Goal: Task Accomplishment & Management: Use online tool/utility

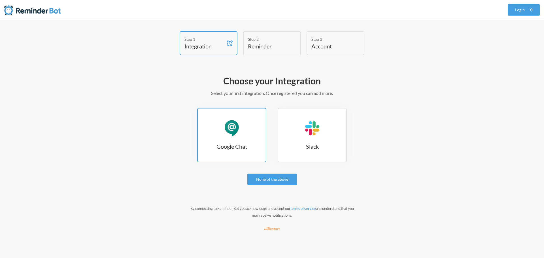
click at [222, 129] on link "Google Chat Google Chat" at bounding box center [231, 135] width 69 height 54
click at [228, 128] on div "Google Chat" at bounding box center [231, 128] width 17 height 17
click at [247, 137] on link "Google Chat Google Chat" at bounding box center [231, 135] width 69 height 54
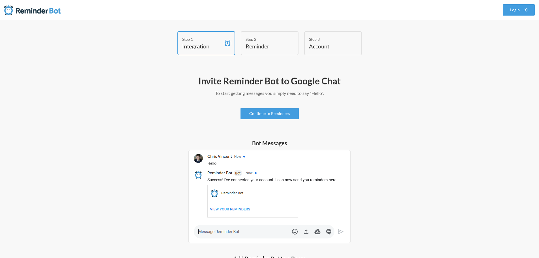
click at [238, 210] on img at bounding box center [270, 196] width 162 height 93
click at [253, 230] on img at bounding box center [270, 196] width 162 height 93
click at [227, 208] on img at bounding box center [270, 196] width 162 height 93
click at [264, 114] on link "Continue to Reminders" at bounding box center [270, 113] width 58 height 11
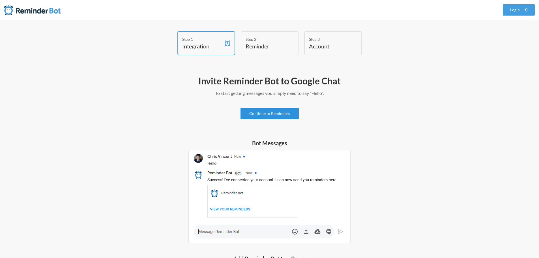
click at [272, 112] on link "Continue to Reminders" at bounding box center [270, 113] width 58 height 11
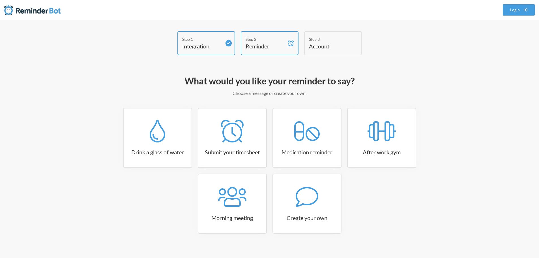
click at [278, 88] on div "What would you like your reminder to say? Choose a message or create your own. …" at bounding box center [270, 162] width 328 height 181
click at [323, 46] on h4 "Account" at bounding box center [329, 46] width 40 height 8
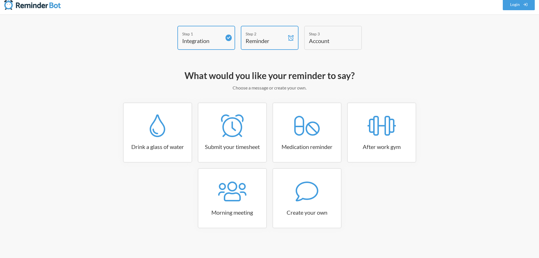
scroll to position [7, 0]
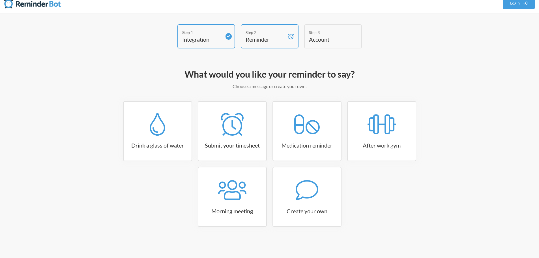
click at [424, 59] on div "Step 1 Integration Step 2 Reminder Step 3 Account What would you like your remi…" at bounding box center [270, 135] width 340 height 222
click at [159, 143] on h3 "Drink a glass of water" at bounding box center [158, 145] width 68 height 8
select select "06:30:00"
select select "true"
select select "11:00:00"
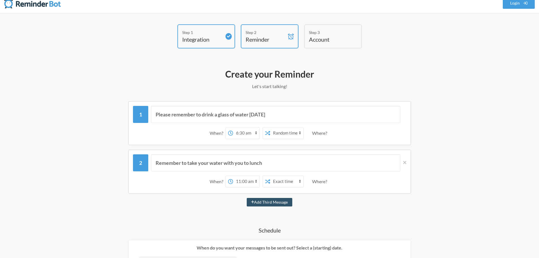
click at [236, 133] on select "12:00 am 12:15 am 12:30 am 12:45 am 1:00 am 1:15 am 1:30 am 1:45 am 2:00 am 2:1…" at bounding box center [246, 132] width 26 height 11
click at [233, 127] on select "12:00 am 12:15 am 12:30 am 12:45 am 1:00 am 1:15 am 1:30 am 1:45 am 2:00 am 2:1…" at bounding box center [246, 132] width 26 height 11
click at [247, 134] on select "12:00 am 12:15 am 12:30 am 12:45 am 1:00 am 1:15 am 1:30 am 1:45 am 2:00 am 2:1…" at bounding box center [246, 132] width 26 height 11
click at [233, 127] on select "12:00 am 12:15 am 12:30 am 12:45 am 1:00 am 1:15 am 1:30 am 1:45 am 2:00 am 2:1…" at bounding box center [246, 132] width 26 height 11
click at [321, 135] on div "Where?" at bounding box center [320, 133] width 17 height 12
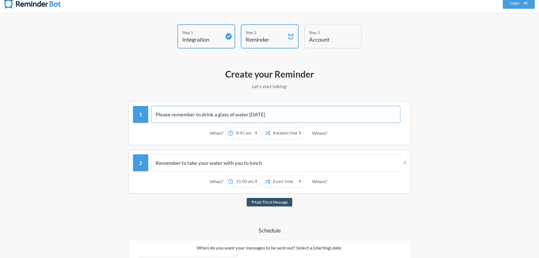
click at [292, 116] on input "Please remember to drink a glass of water today" at bounding box center [275, 114] width 249 height 17
click at [240, 134] on select "12:00 am 12:15 am 12:30 am 12:45 am 1:00 am 1:15 am 1:30 am 1:45 am 2:00 am 2:1…" at bounding box center [246, 132] width 26 height 11
select select "12:45:00"
click at [233, 127] on select "12:00 am 12:15 am 12:30 am 12:45 am 1:00 am 1:15 am 1:30 am 1:45 am 2:00 am 2:1…" at bounding box center [246, 132] width 26 height 11
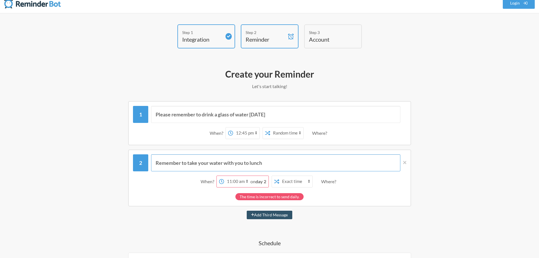
click at [240, 164] on input "Remember to take your water with you to lunch" at bounding box center [275, 162] width 249 height 17
click at [232, 160] on input "Remember to take your water with you to lunch" at bounding box center [275, 162] width 249 height 17
click at [267, 163] on input "Remember to take your water with you to lunch" at bounding box center [275, 162] width 249 height 17
click at [255, 172] on div "Remember to take your water with you to lunch When? 12:00 am 12:15 am 12:30 am …" at bounding box center [270, 172] width 274 height 36
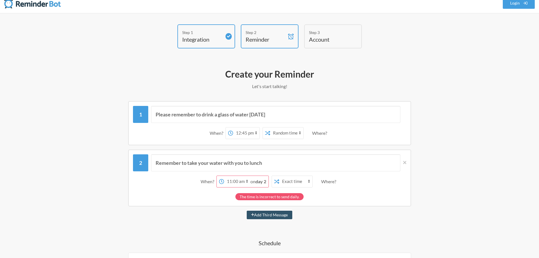
click at [235, 183] on select "12:00 am 12:15 am 12:30 am 12:45 am 1:00 am 1:15 am 1:30 am 1:45 am 2:00 am 2:1…" at bounding box center [237, 181] width 26 height 11
select select "12:00:00"
click at [224, 176] on select "12:00 am 12:15 am 12:30 am 12:45 am 1:00 am 1:15 am 1:30 am 1:45 am 2:00 am 2:1…" at bounding box center [237, 181] width 26 height 11
click at [280, 199] on div "The time is incorrect to send daily." at bounding box center [270, 196] width 68 height 7
click at [289, 182] on select "Exact time Random time" at bounding box center [295, 181] width 33 height 11
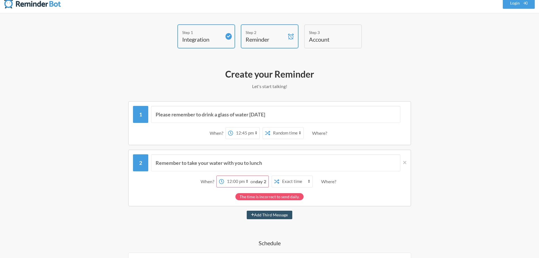
click at [289, 184] on select "Exact time Random time" at bounding box center [295, 181] width 33 height 11
click at [283, 132] on select "Exact time Random time" at bounding box center [286, 132] width 33 height 11
select select "false"
click at [270, 127] on select "Exact time Random time" at bounding box center [286, 132] width 33 height 11
click at [321, 134] on div "Where?" at bounding box center [320, 133] width 17 height 12
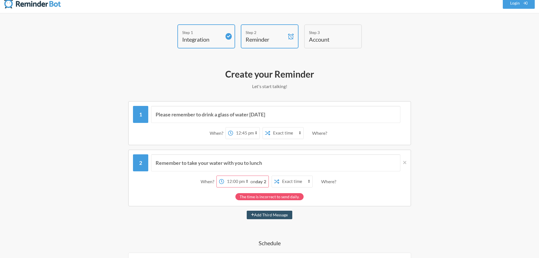
drag, startPoint x: 430, startPoint y: 65, endPoint x: 413, endPoint y: 79, distance: 22.4
click at [430, 65] on div "Step 1 Integration Step 2 Reminder Step 3 Account What would you like your remi…" at bounding box center [270, 251] width 340 height 455
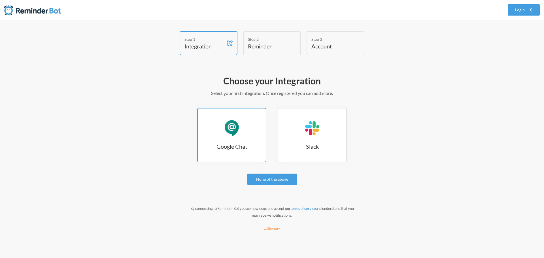
click at [244, 143] on h3 "Google Chat" at bounding box center [232, 146] width 68 height 8
click at [234, 136] on div "Google Chat" at bounding box center [231, 128] width 17 height 17
click at [524, 12] on link "Login" at bounding box center [523, 9] width 32 height 11
